Goal: Task Accomplishment & Management: Manage account settings

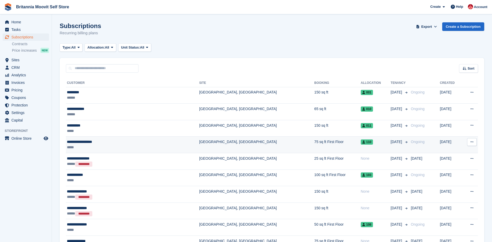
click at [93, 146] on div "*****" at bounding box center [111, 147] width 89 height 5
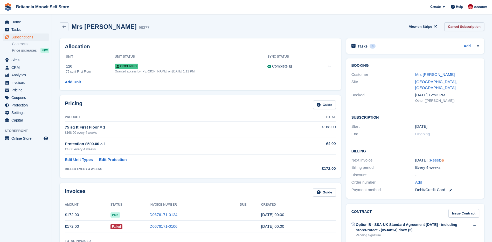
click at [459, 27] on link "Cancel Subscription" at bounding box center [464, 26] width 40 height 9
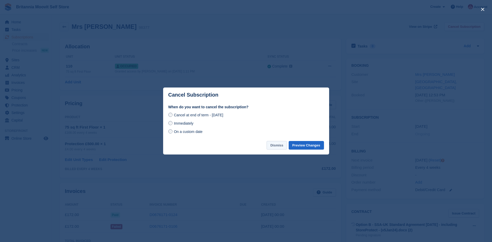
click at [275, 149] on button "Dismiss" at bounding box center [277, 145] width 20 height 9
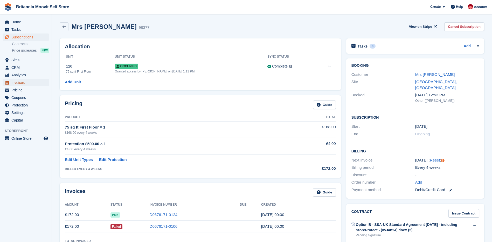
click at [17, 84] on span "Invoices" at bounding box center [26, 82] width 31 height 7
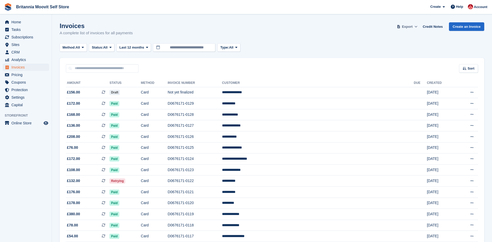
click at [413, 26] on span "Export" at bounding box center [407, 26] width 11 height 5
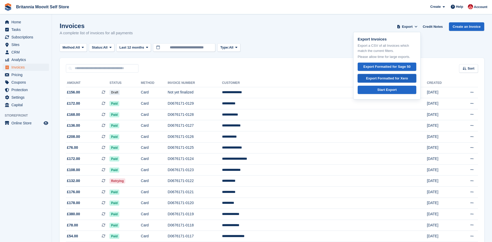
click at [387, 79] on div "Export Formatted for Xero" at bounding box center [387, 78] width 42 height 5
click at [222, 160] on td "D0676171-0124" at bounding box center [195, 158] width 54 height 11
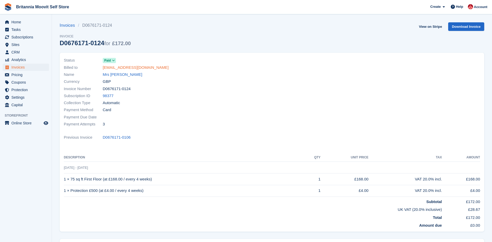
click at [137, 68] on link "[EMAIL_ADDRESS][DOMAIN_NAME]" at bounding box center [136, 68] width 66 height 6
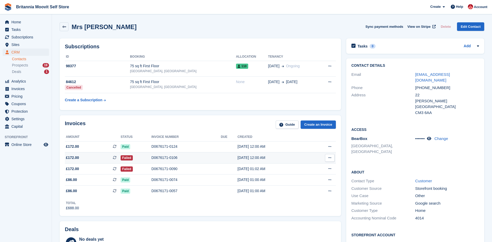
click at [74, 157] on span "£172.00" at bounding box center [72, 157] width 13 height 5
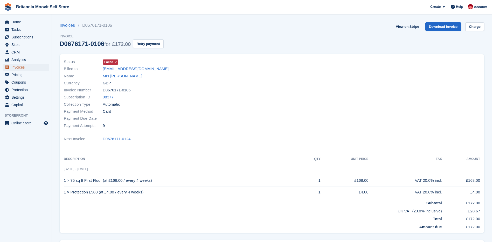
click at [20, 68] on span "Invoices" at bounding box center [26, 67] width 31 height 7
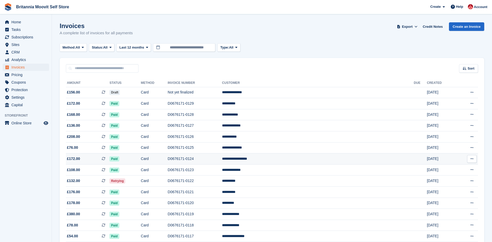
click at [119, 159] on span "Paid" at bounding box center [114, 158] width 10 height 5
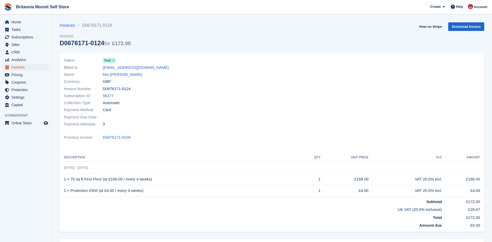
click at [13, 66] on span "Invoices" at bounding box center [26, 67] width 31 height 7
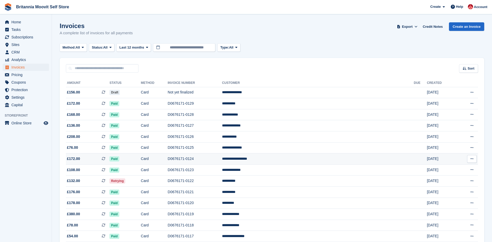
click at [141, 160] on td "Paid" at bounding box center [124, 158] width 31 height 11
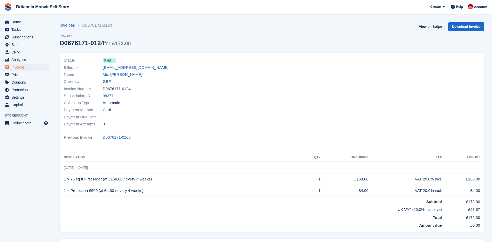
click at [113, 60] on icon at bounding box center [113, 60] width 3 height 3
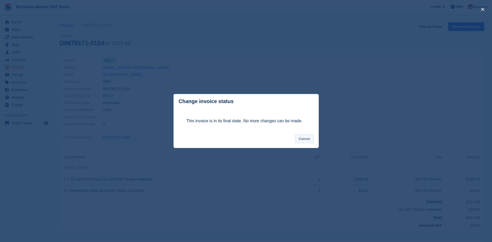
click at [308, 141] on button "Cancel" at bounding box center [304, 138] width 18 height 9
